Goal: Information Seeking & Learning: Learn about a topic

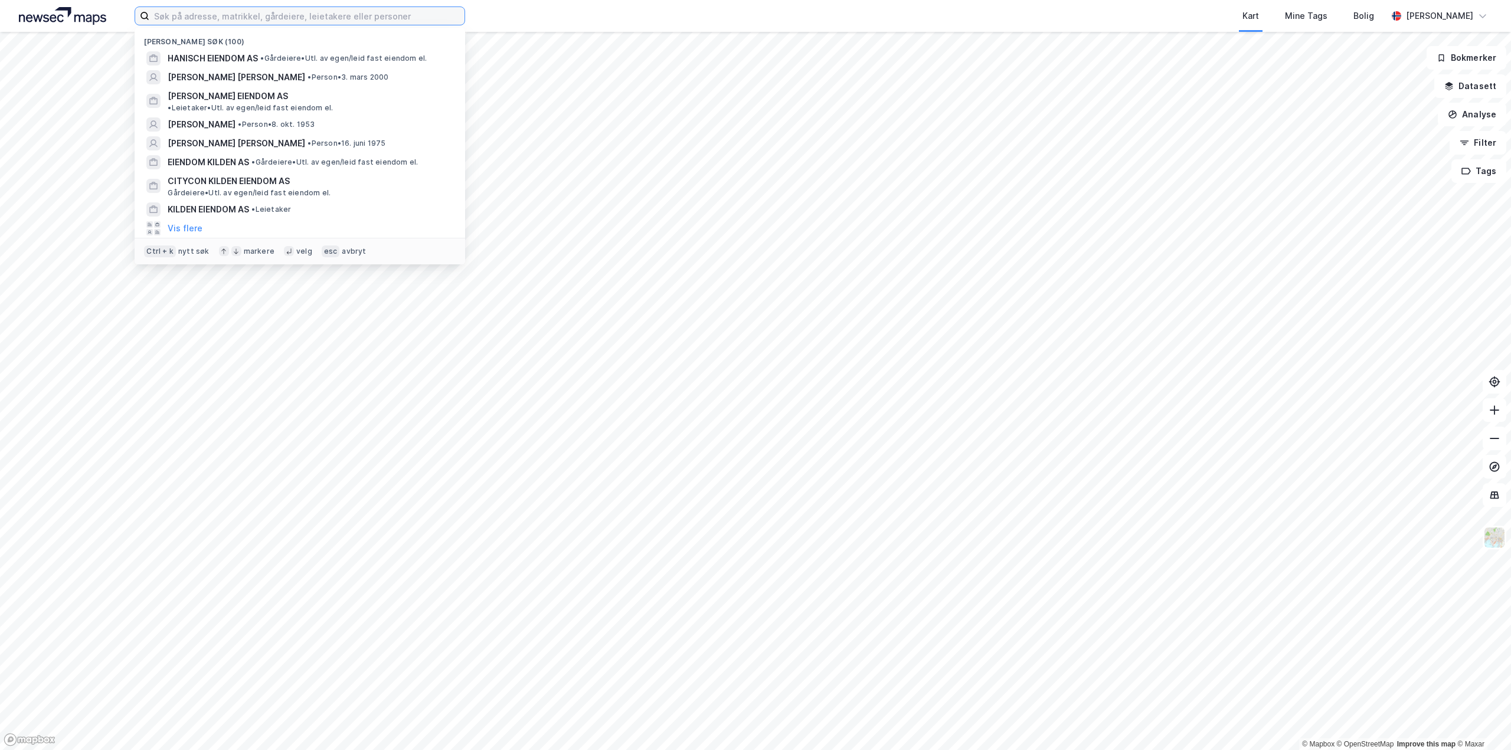
click at [354, 17] on input at bounding box center [306, 16] width 315 height 18
click at [244, 57] on span "HANISCH EIENDOM AS" at bounding box center [213, 58] width 90 height 14
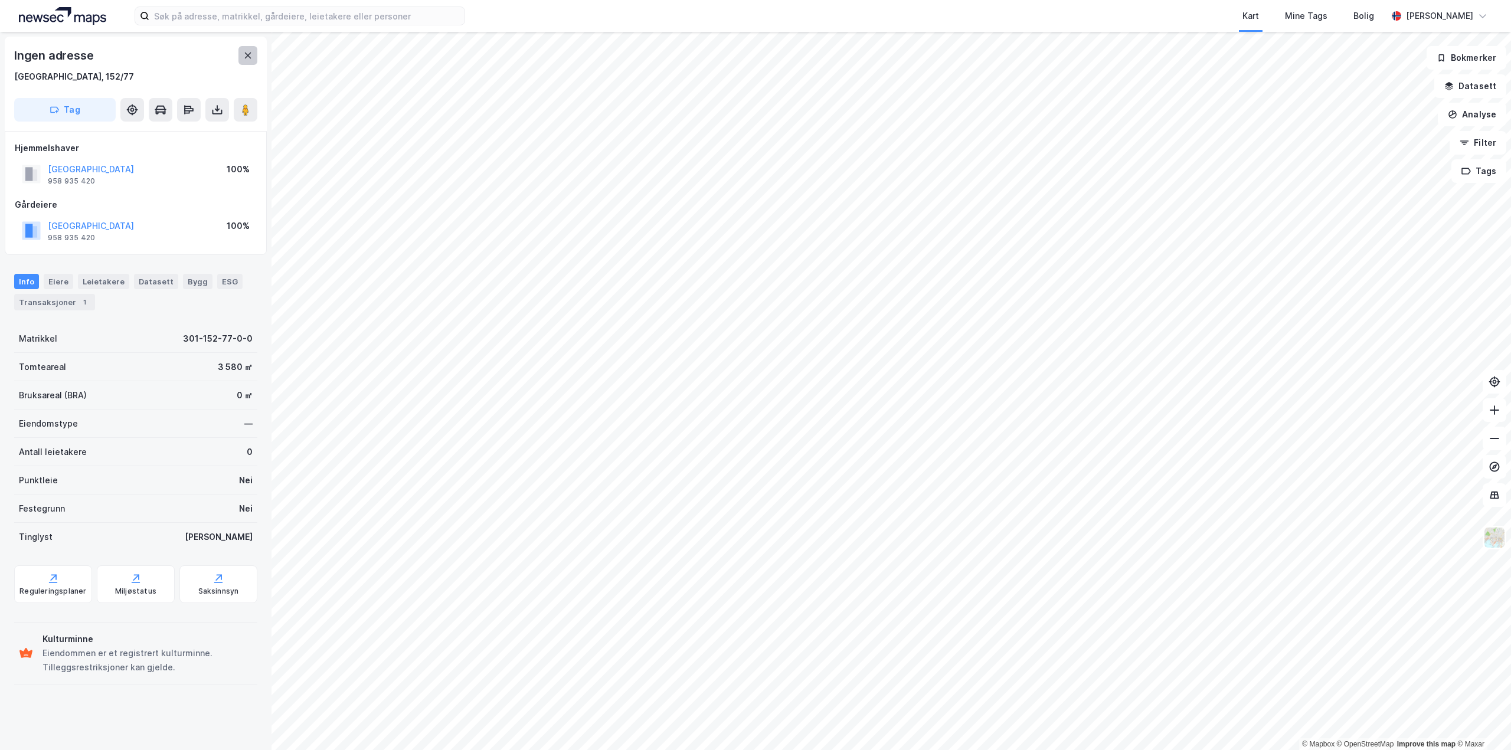
click at [248, 55] on icon at bounding box center [248, 56] width 6 height 6
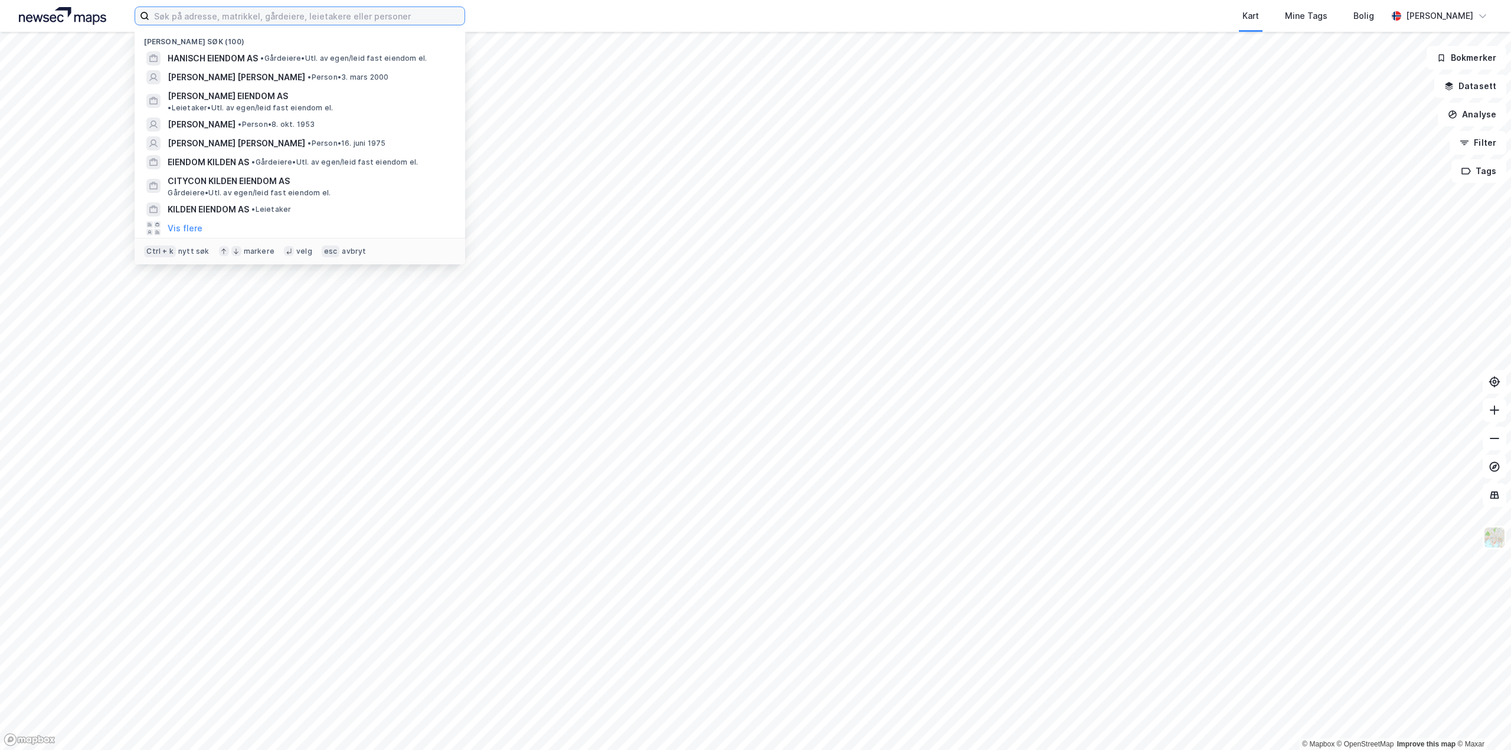
click at [296, 18] on input at bounding box center [306, 16] width 315 height 18
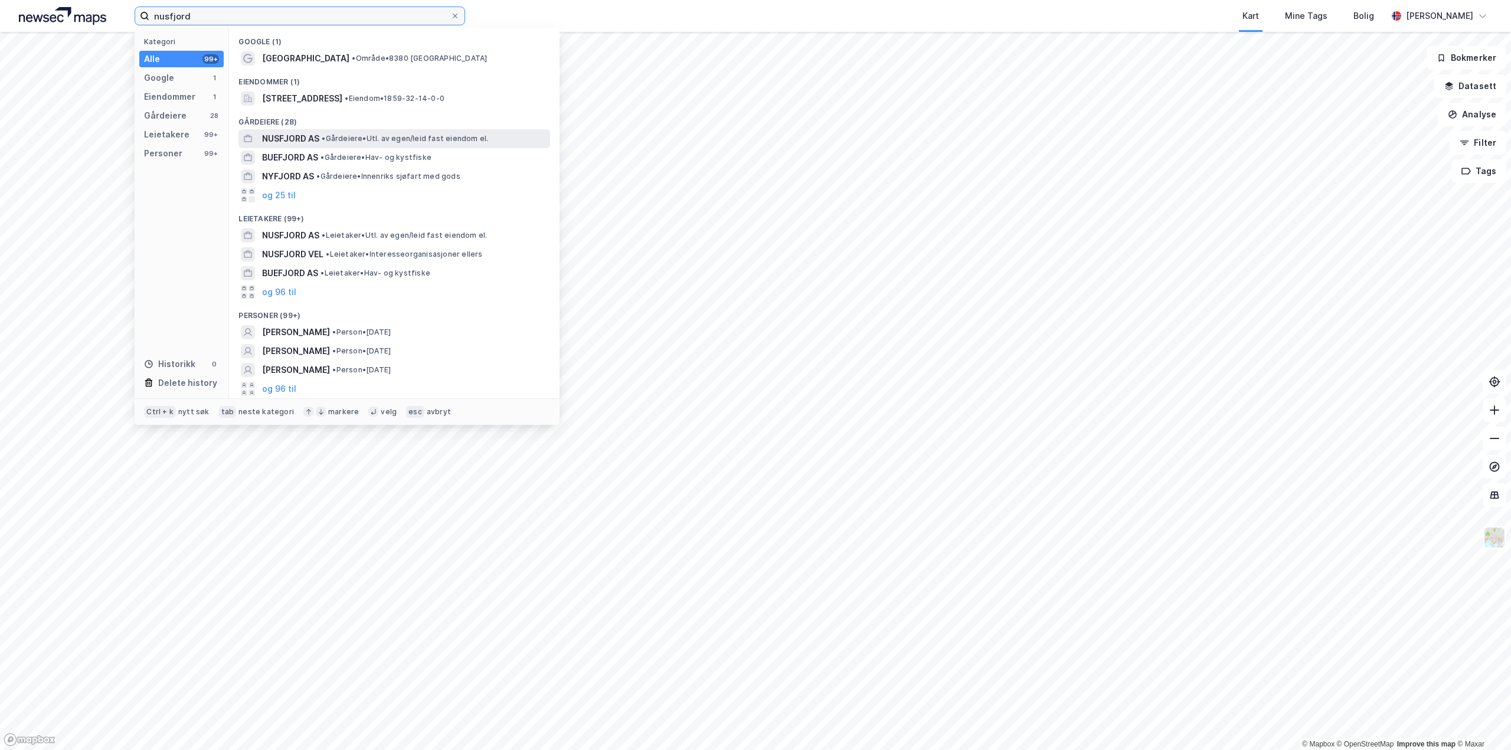
type input "nusfjord"
click at [355, 135] on span "• Gårdeiere • Utl. av egen/leid fast eiendom el." at bounding box center [405, 138] width 166 height 9
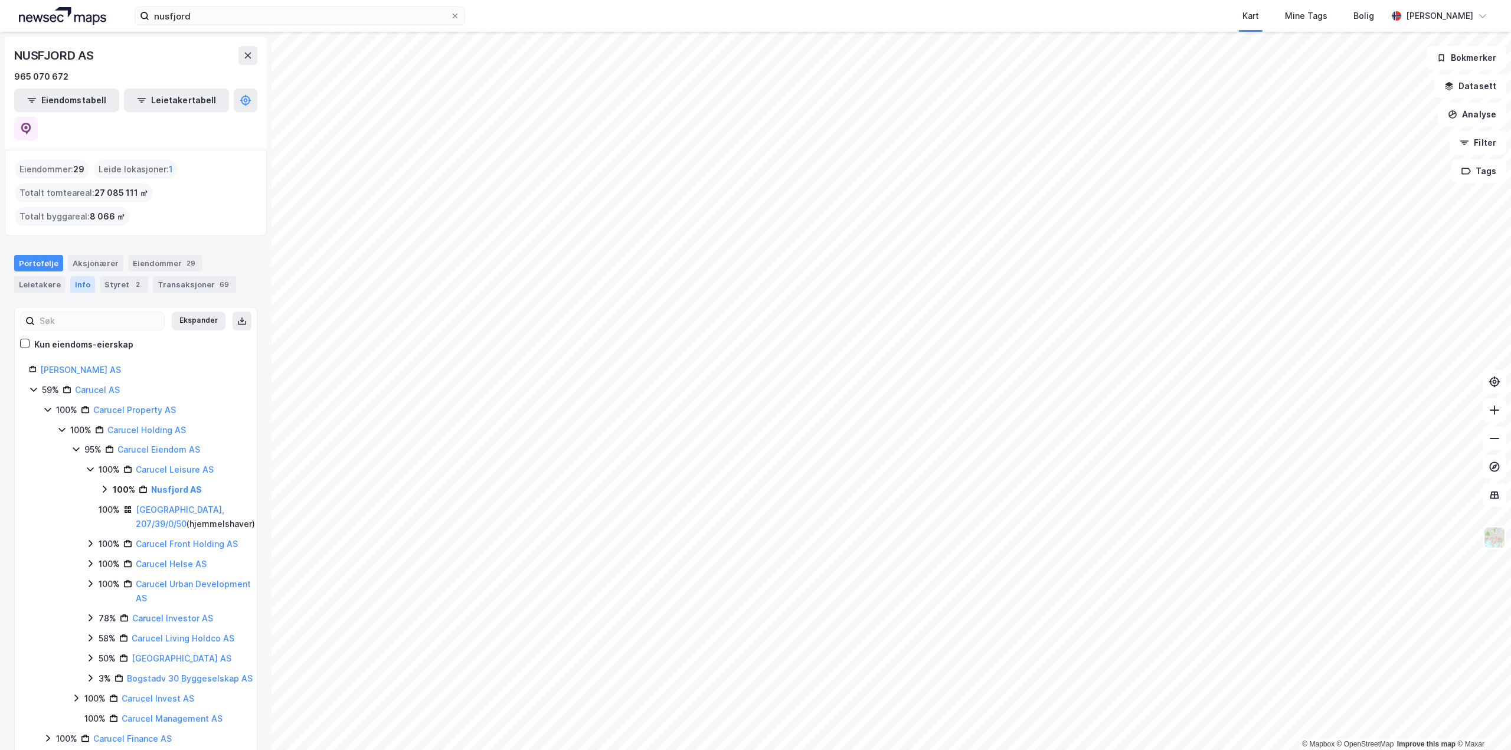
click at [70, 276] on div "Info" at bounding box center [82, 284] width 25 height 17
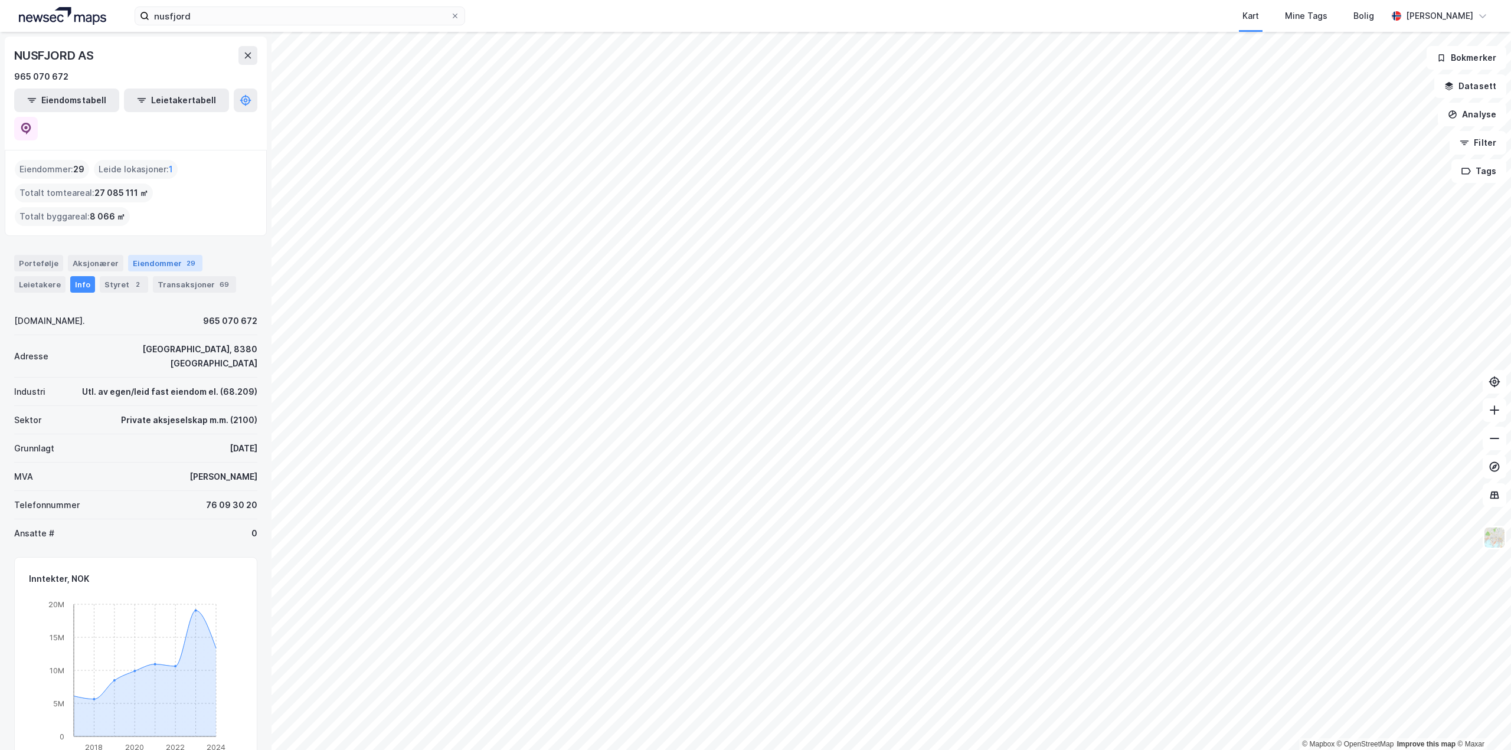
click at [174, 255] on div "Eiendommer 29" at bounding box center [165, 263] width 74 height 17
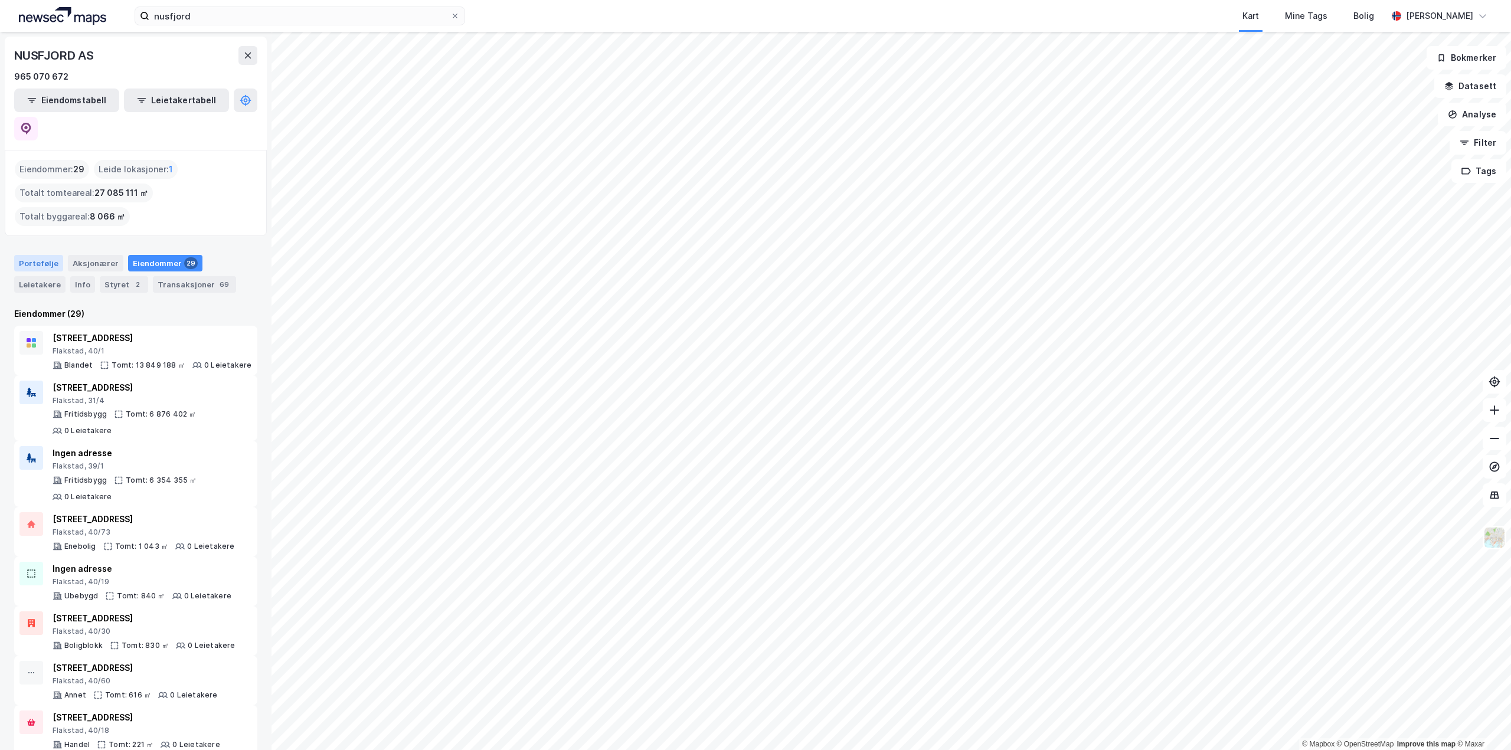
click at [34, 255] on div "Portefølje" at bounding box center [38, 263] width 49 height 17
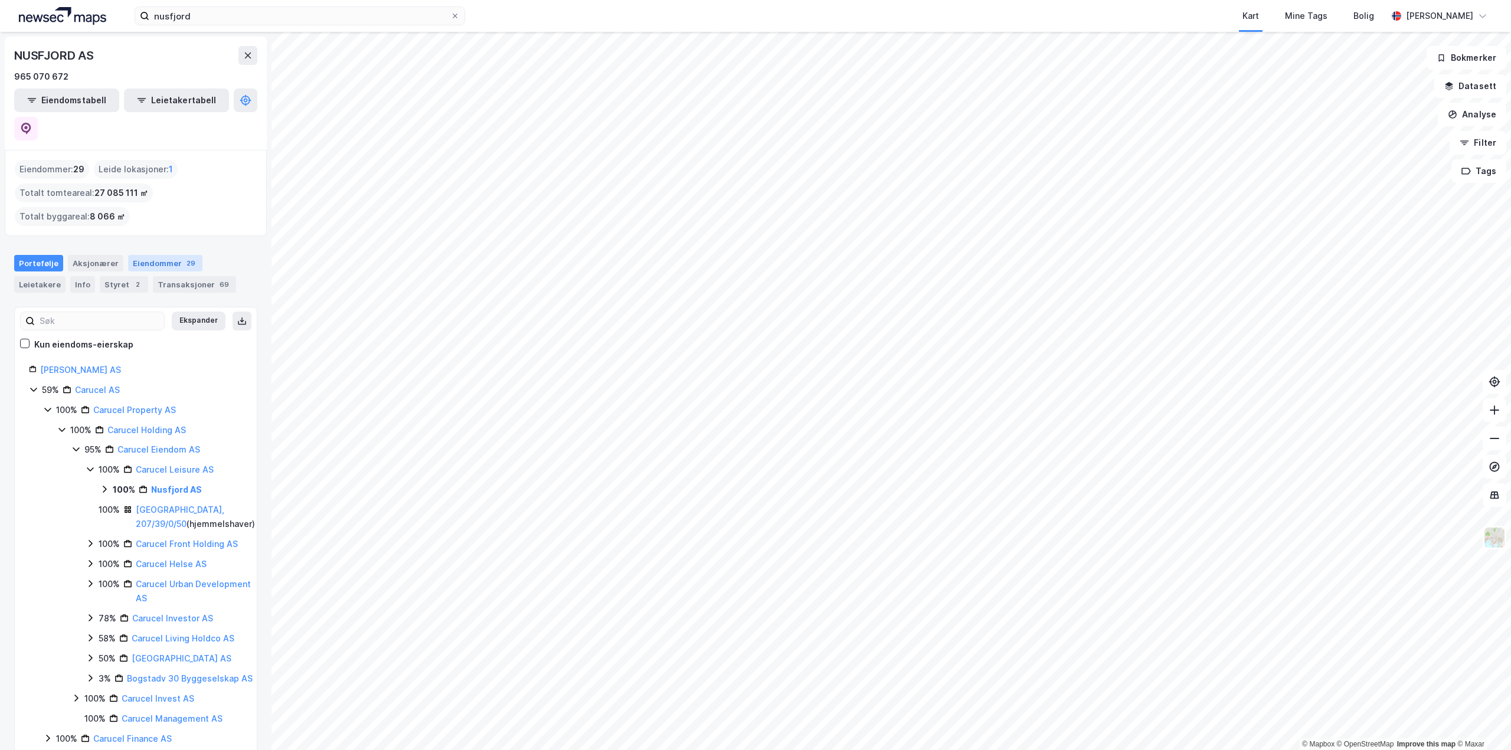
click at [138, 255] on div "Eiendommer 29" at bounding box center [165, 263] width 74 height 17
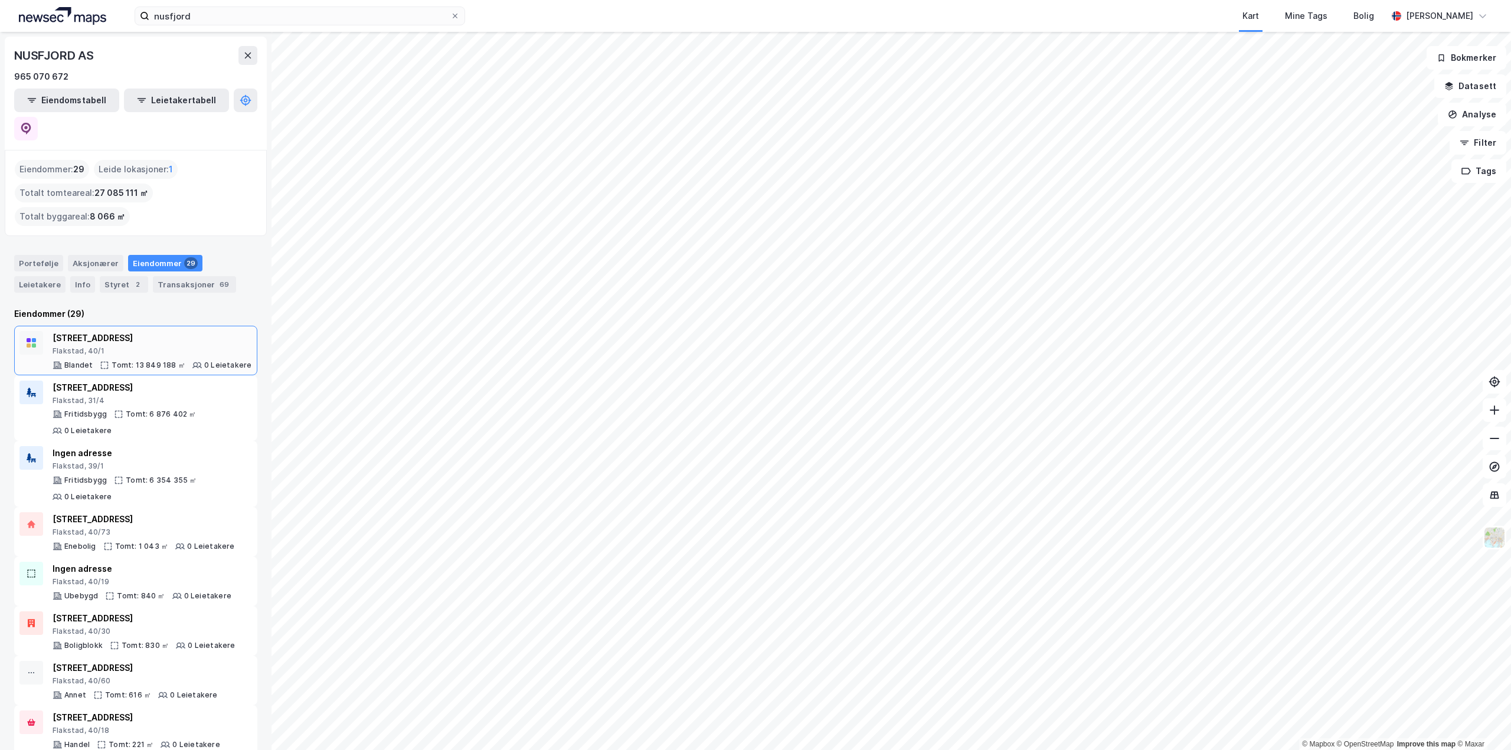
click at [93, 346] on div "Flakstad, 40/1" at bounding box center [152, 350] width 199 height 9
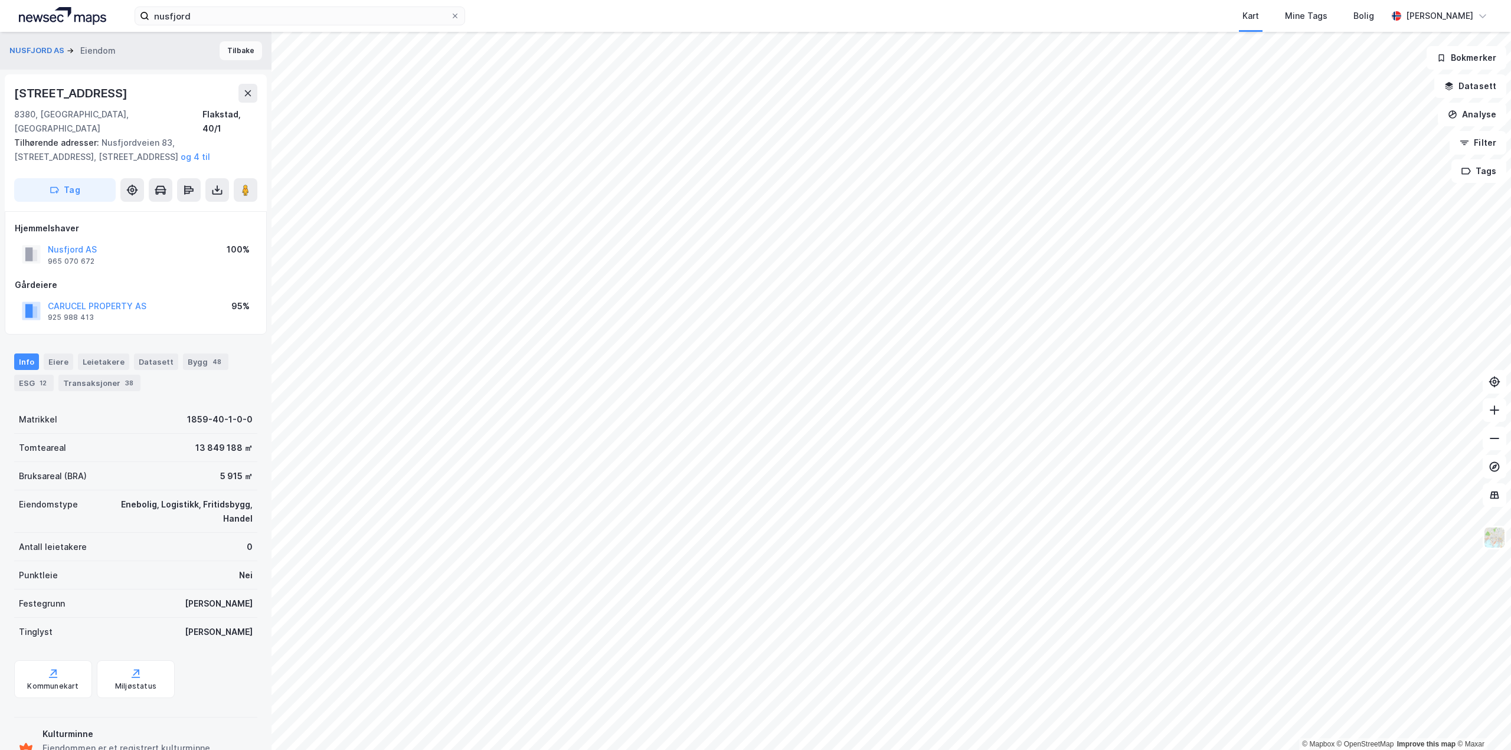
click at [243, 48] on button "Tilbake" at bounding box center [241, 50] width 42 height 19
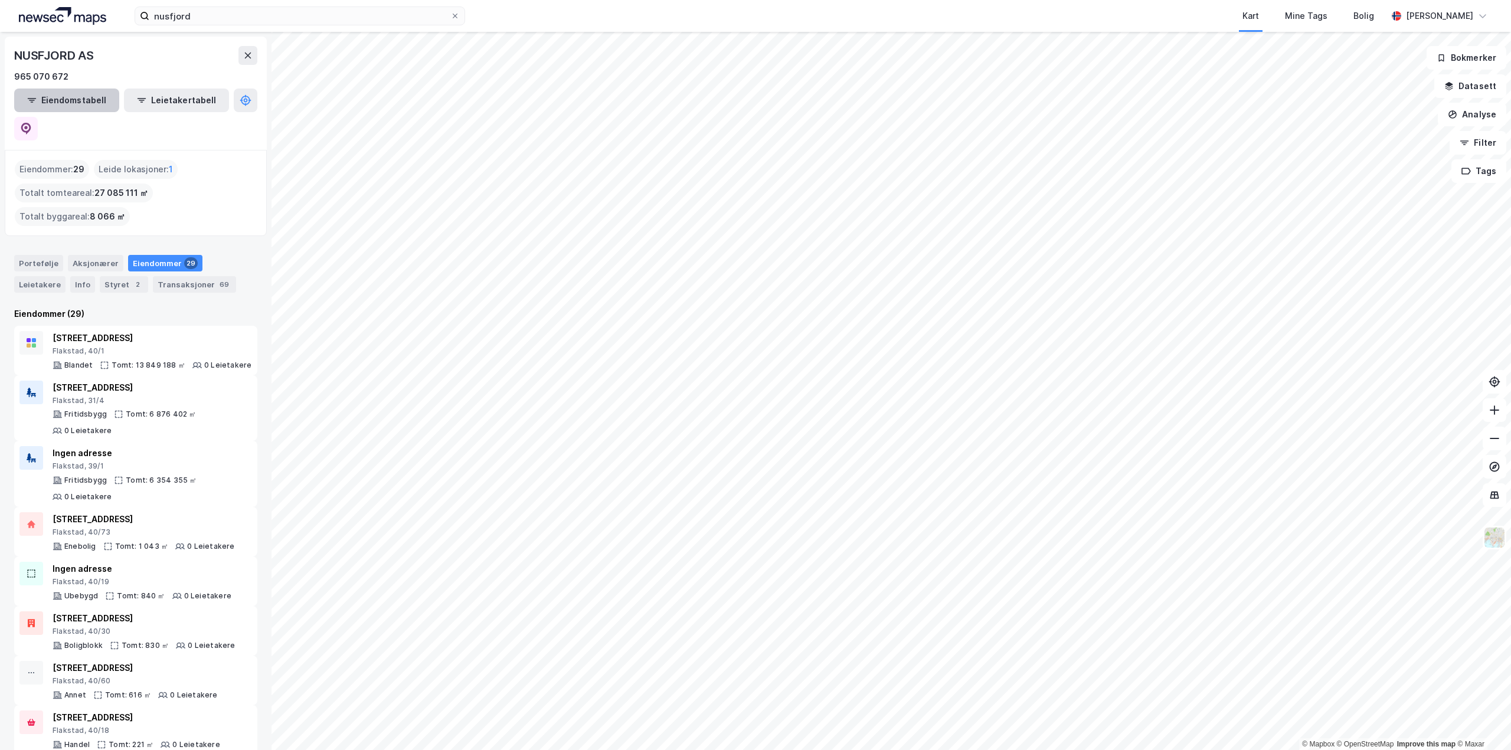
click at [54, 103] on button "Eiendomstabell" at bounding box center [66, 101] width 105 height 24
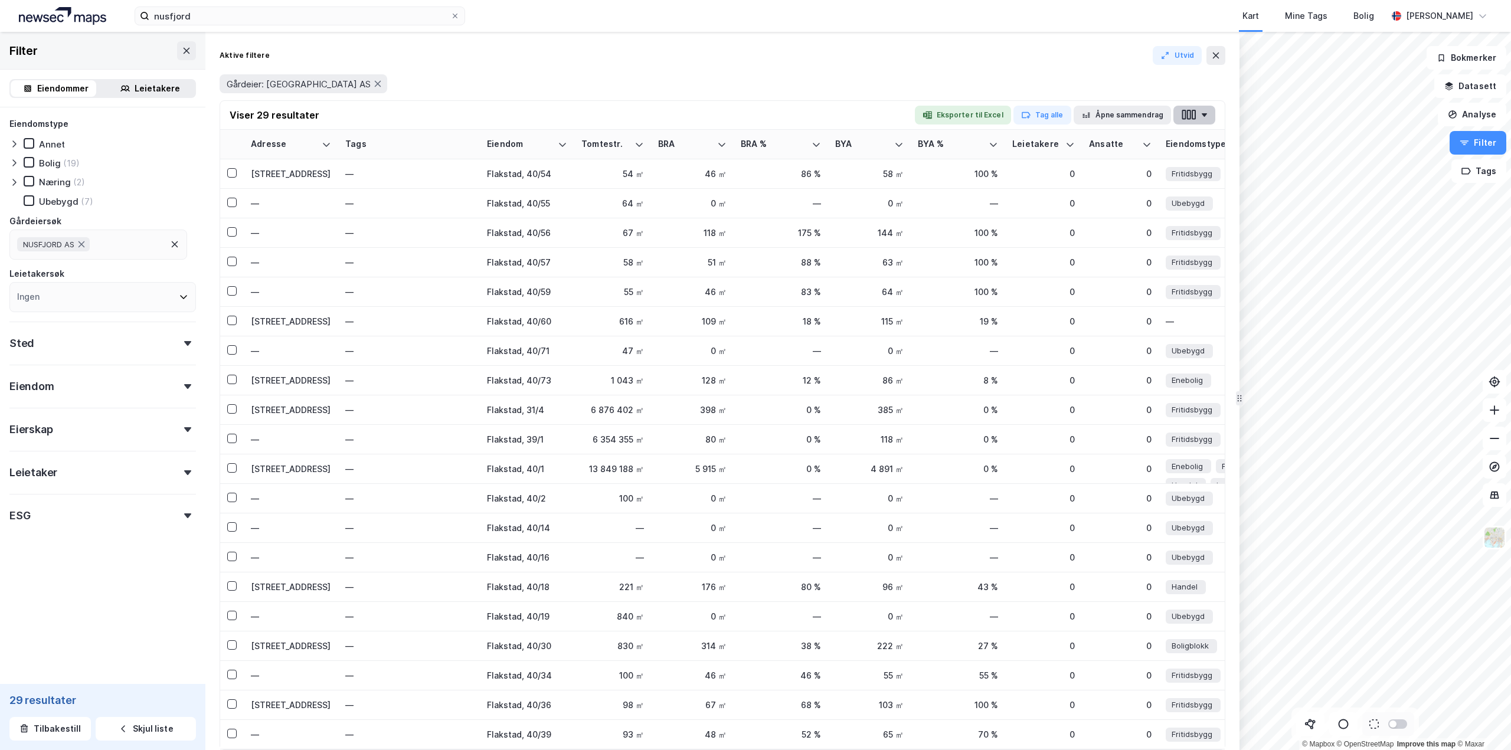
click at [1206, 109] on button "button" at bounding box center [1194, 115] width 42 height 19
click at [1078, 78] on div "Gårdeier: [GEOGRAPHIC_DATA] AS" at bounding box center [723, 83] width 1006 height 19
click at [1135, 117] on button "Åpne sammendrag" at bounding box center [1122, 115] width 98 height 19
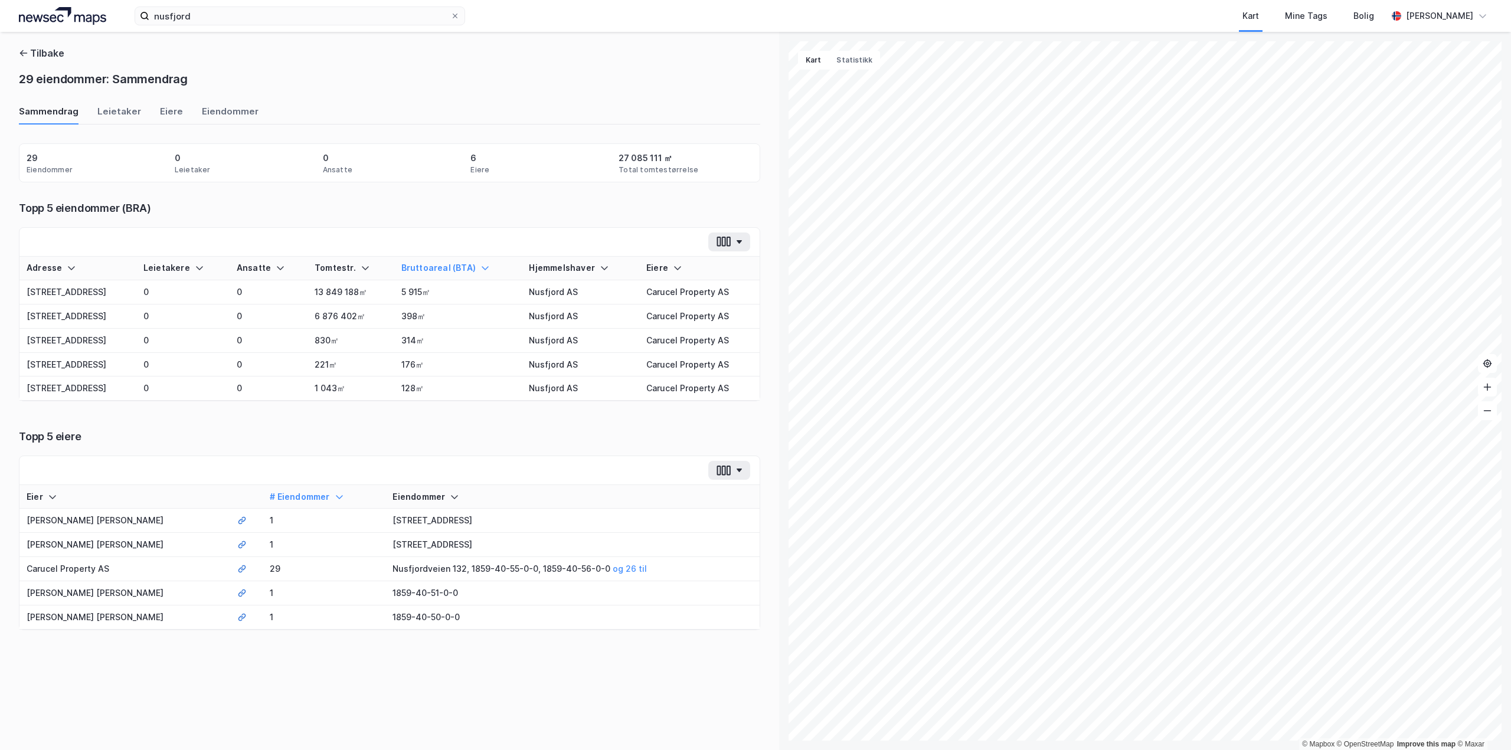
click at [474, 404] on div "Adresse Leietakere Ansatte Tomtestr. Bruttoareal (BTA) Hjemmelshaver Eiere Nusf…" at bounding box center [389, 344] width 740 height 174
click at [219, 112] on div "Eiendommer" at bounding box center [230, 114] width 57 height 19
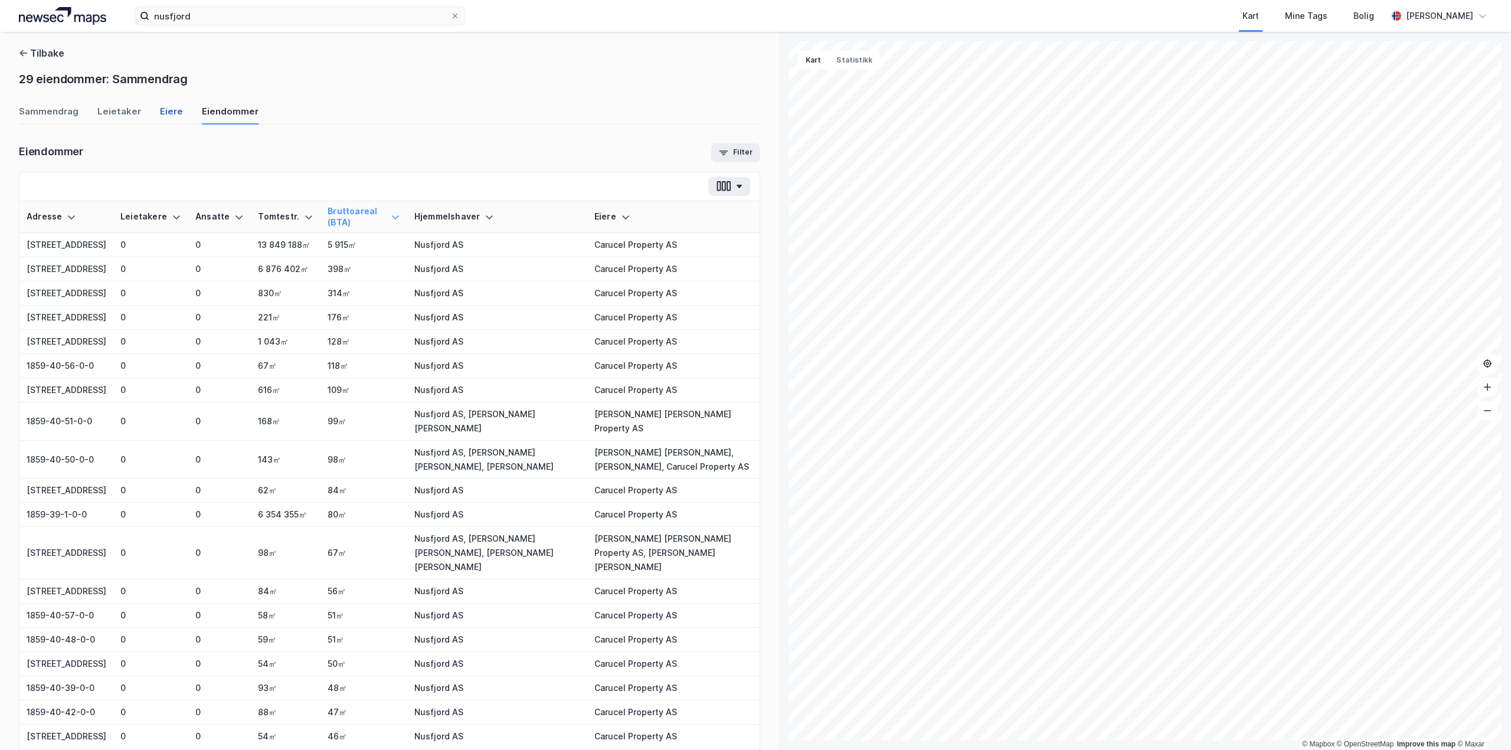
click at [160, 109] on div "Eiere" at bounding box center [171, 114] width 23 height 19
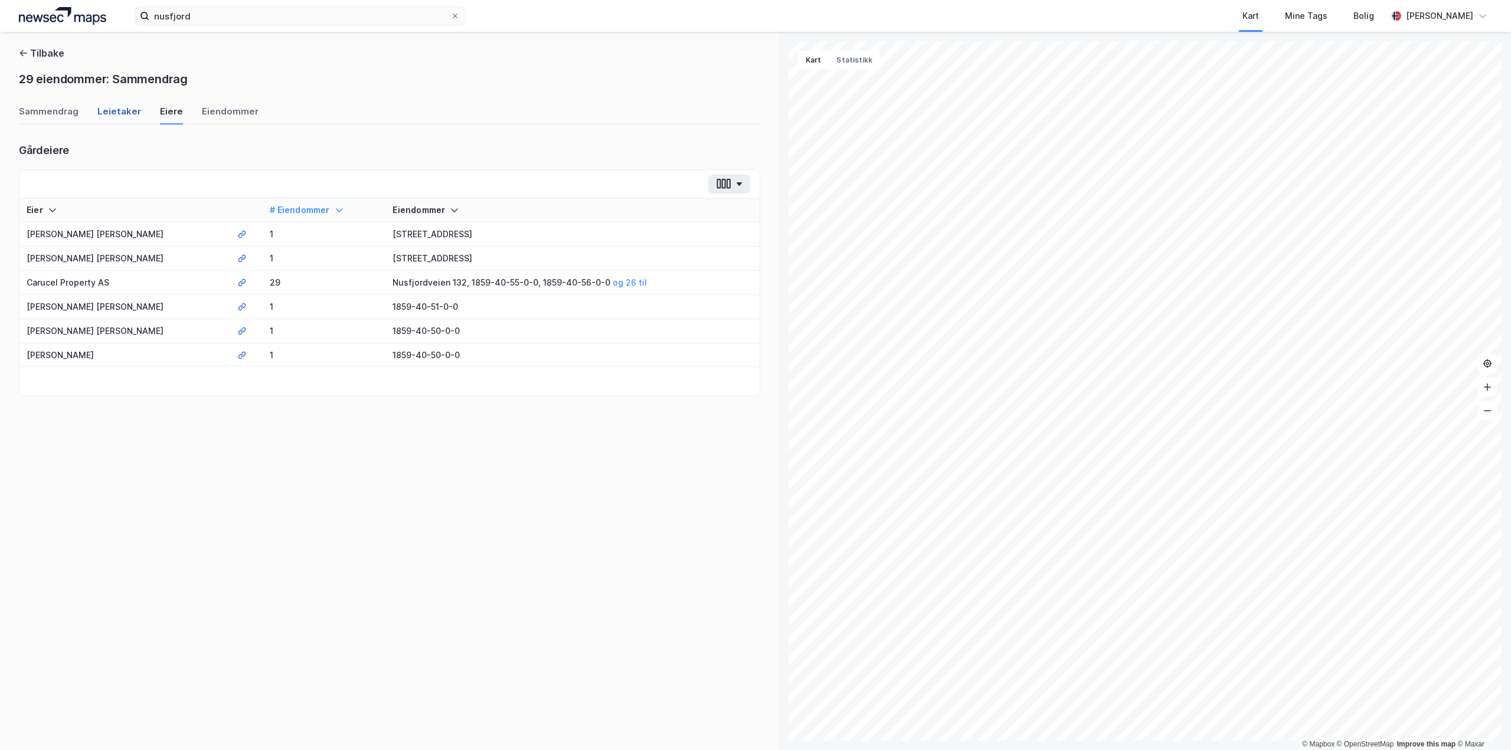
click at [125, 107] on div "Leietaker" at bounding box center [119, 114] width 44 height 19
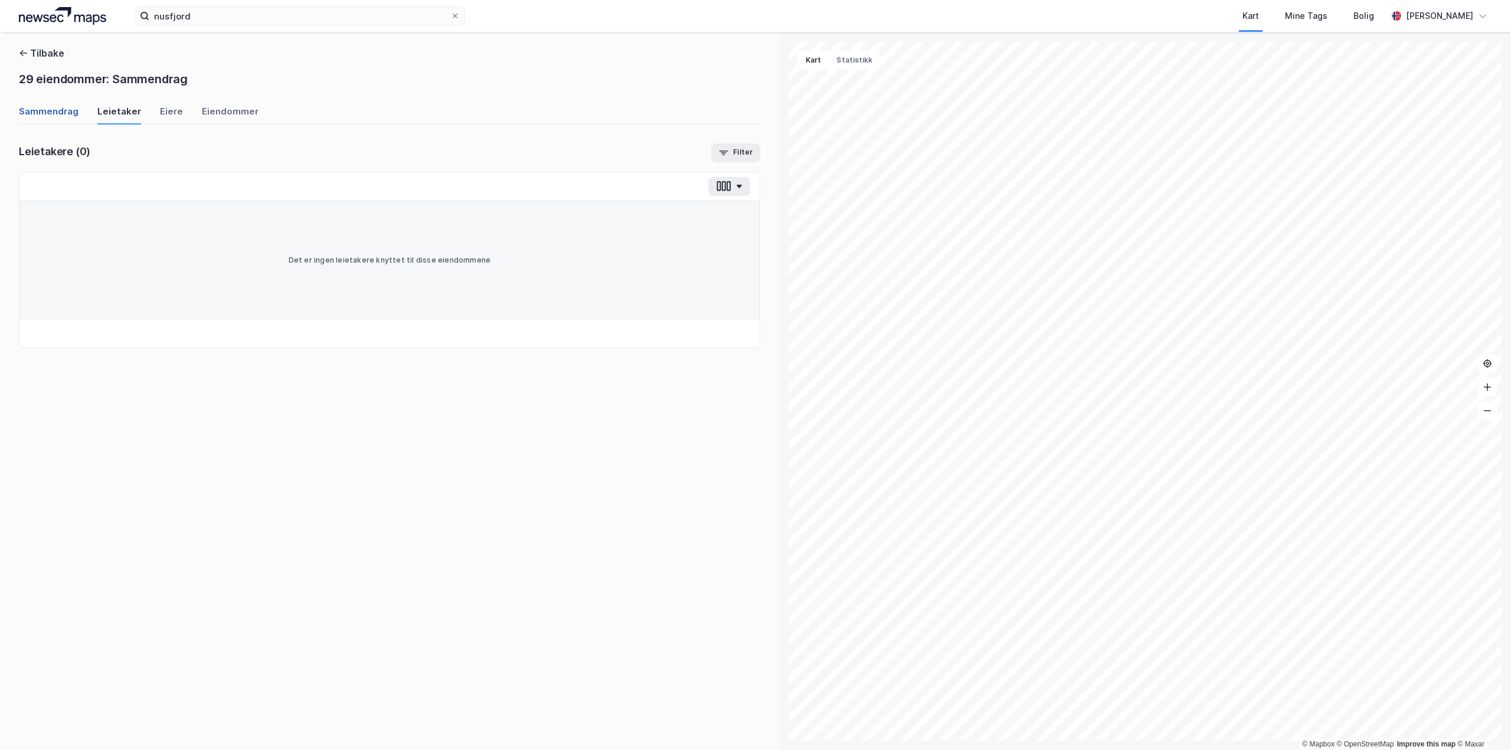
click at [59, 112] on div "Sammendrag" at bounding box center [49, 114] width 60 height 19
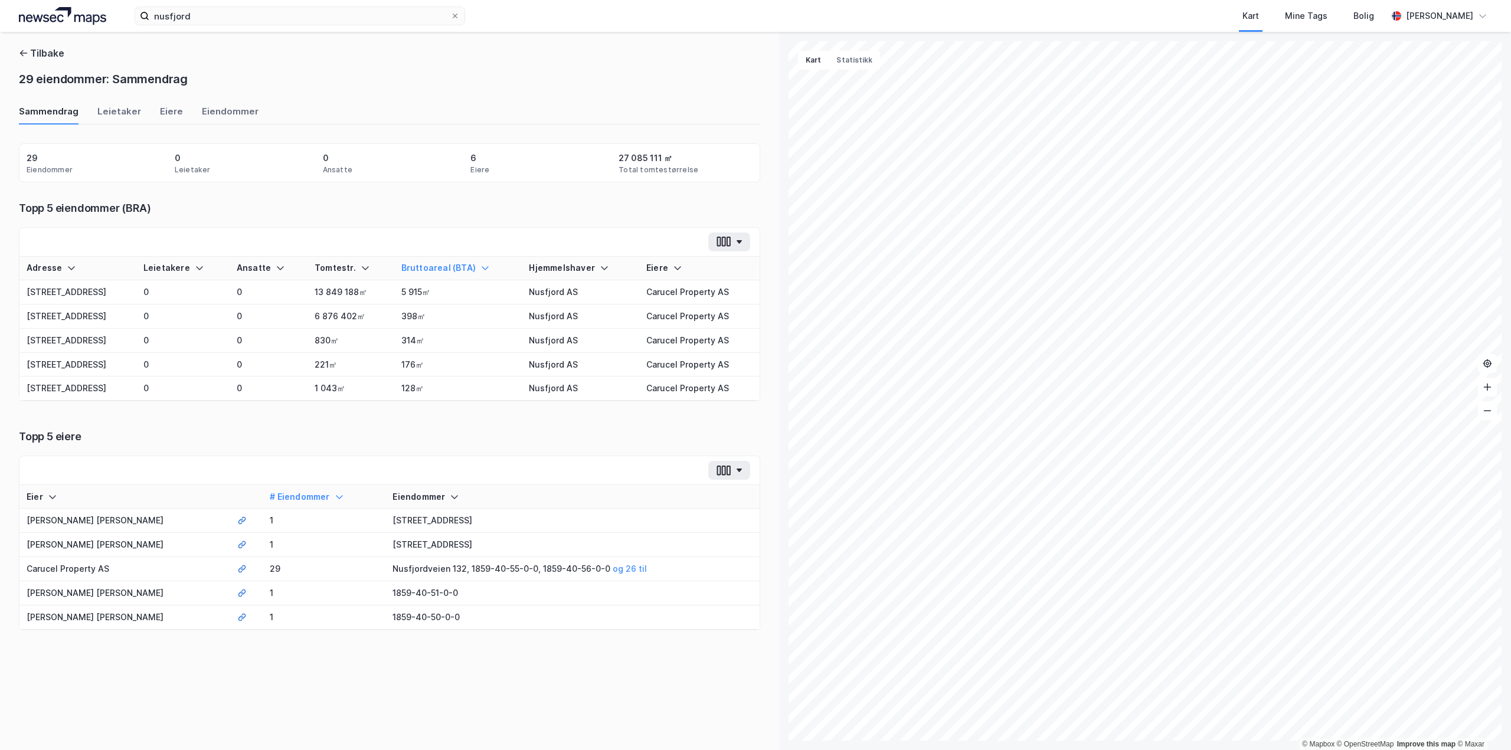
click at [202, 436] on div "Topp 5 eiere" at bounding box center [389, 437] width 741 height 14
click at [732, 473] on button "button" at bounding box center [729, 470] width 42 height 19
click at [652, 445] on div "[PERSON_NAME] 5 eiere Eier Proff # Eiendommer Eiendommer Eier # Eiendommer Eien…" at bounding box center [389, 530] width 741 height 201
click at [31, 60] on button "Tilbake" at bounding box center [41, 53] width 45 height 14
